Goal: Navigation & Orientation: Find specific page/section

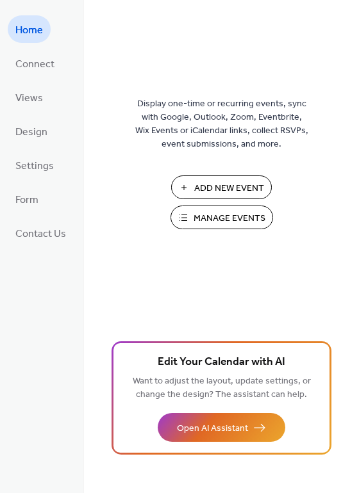
drag, startPoint x: 355, startPoint y: 225, endPoint x: 368, endPoint y: 292, distance: 68.5
click at [358, 292] on html "Home Connect Views Design Settings Form Contact Us Home Display one-time or rec…" at bounding box center [179, 246] width 359 height 493
click at [42, 252] on div "Home Connect Views Design Settings Form Contact Us" at bounding box center [42, 246] width 84 height 493
click at [34, 97] on span "Views" at bounding box center [29, 98] width 28 height 20
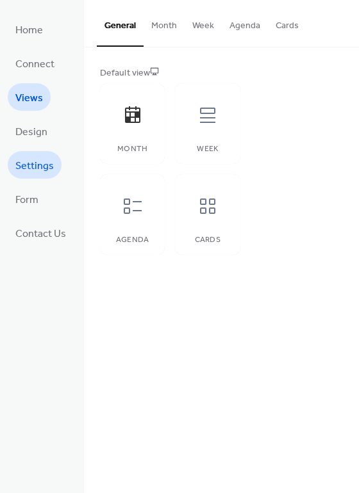
click at [37, 160] on span "Settings" at bounding box center [34, 166] width 38 height 20
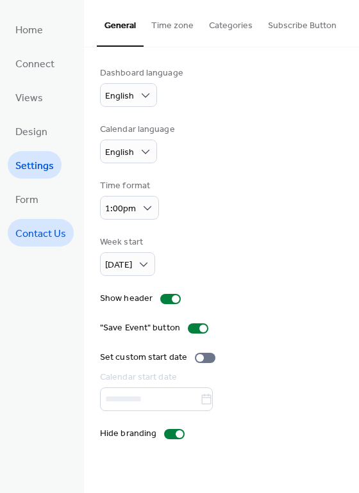
click at [63, 232] on span "Contact Us" at bounding box center [40, 234] width 51 height 20
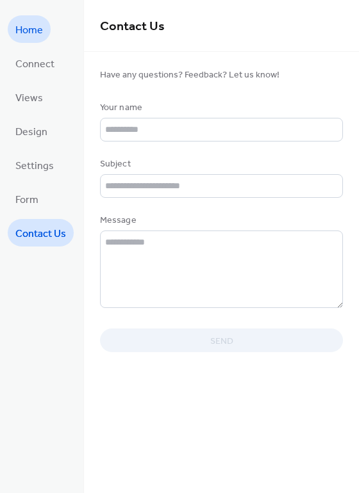
click at [26, 33] on span "Home" at bounding box center [29, 30] width 28 height 20
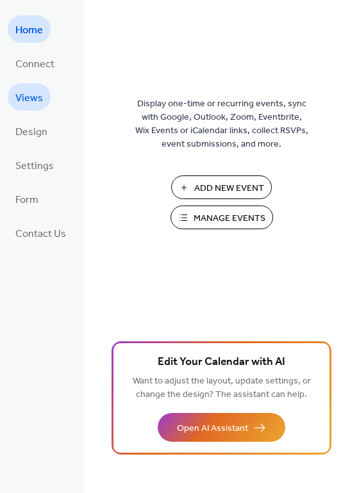
click at [33, 106] on span "Views" at bounding box center [29, 98] width 28 height 20
